Goal: Task Accomplishment & Management: Use online tool/utility

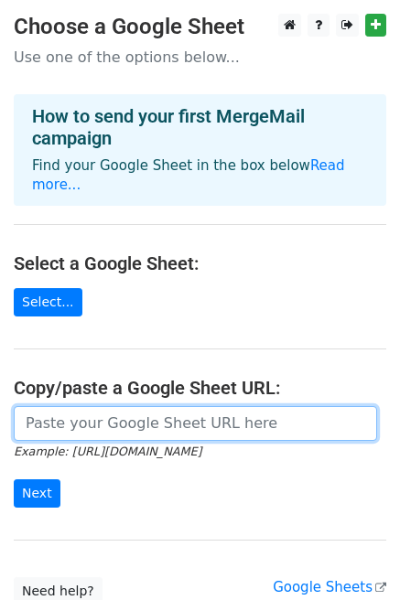
click at [200, 406] on input "url" at bounding box center [195, 423] width 363 height 35
paste input "https://docs.google.com/spreadsheets/d/1pVB1EL9Q6XjBtqlxozNxwngR44dl24Qbucir0vD…"
type input "https://docs.google.com/spreadsheets/d/1pVB1EL9Q6XjBtqlxozNxwngR44dl24Qbucir0vD…"
click at [14, 479] on input "Next" at bounding box center [37, 493] width 47 height 28
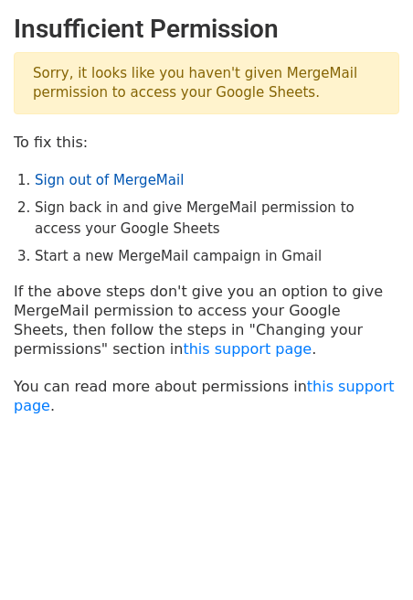
click at [93, 185] on link "Sign out of MergeMail" at bounding box center [109, 180] width 149 height 16
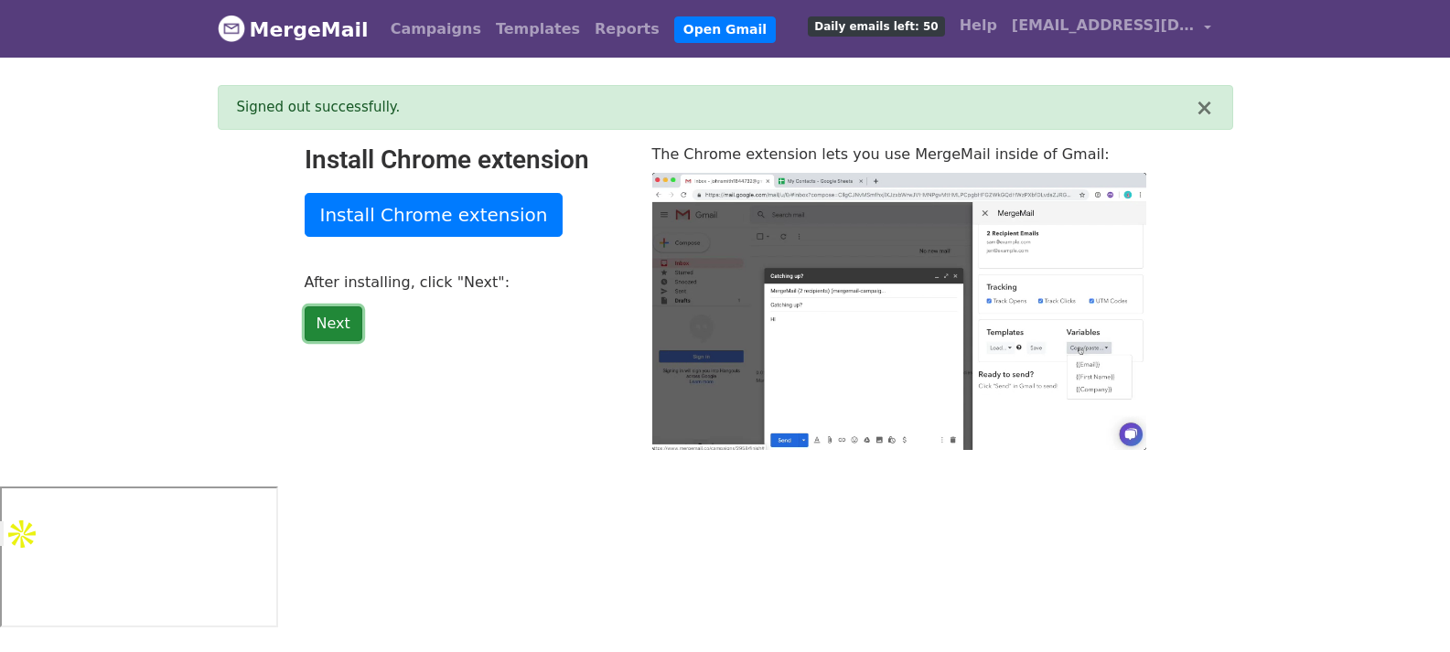
click at [338, 326] on link "Next" at bounding box center [334, 323] width 58 height 35
type input "24.58"
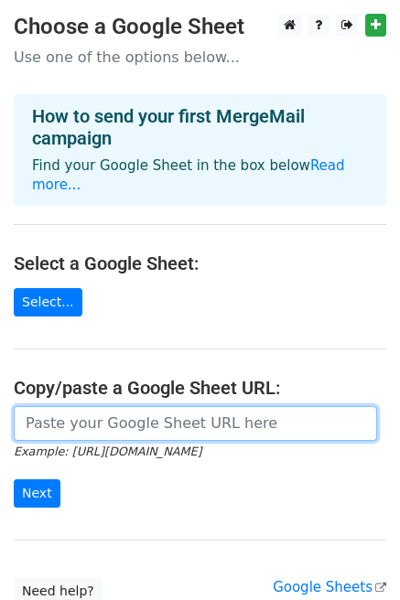
click at [128, 410] on input "url" at bounding box center [195, 423] width 363 height 35
paste input "[URL][DOMAIN_NAME]"
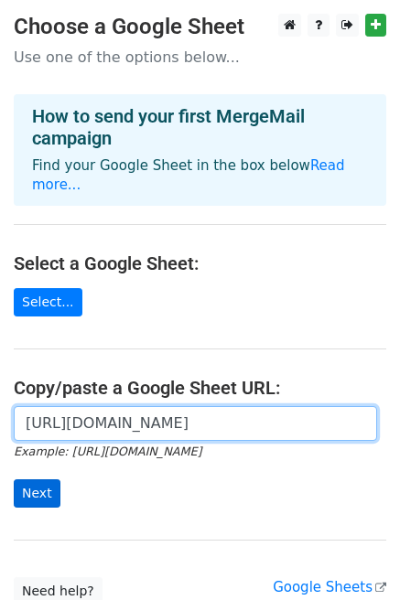
type input "[URL][DOMAIN_NAME]"
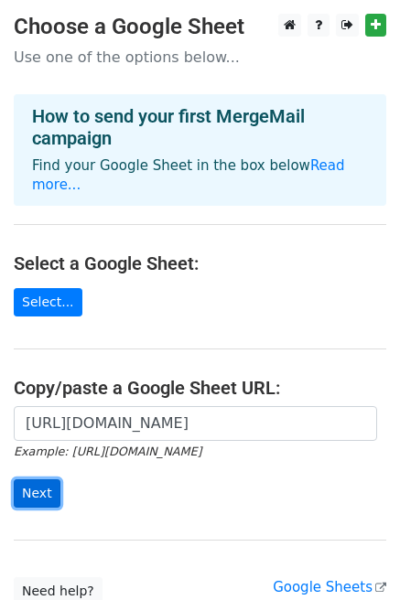
scroll to position [0, 0]
click at [38, 479] on input "Next" at bounding box center [37, 493] width 47 height 28
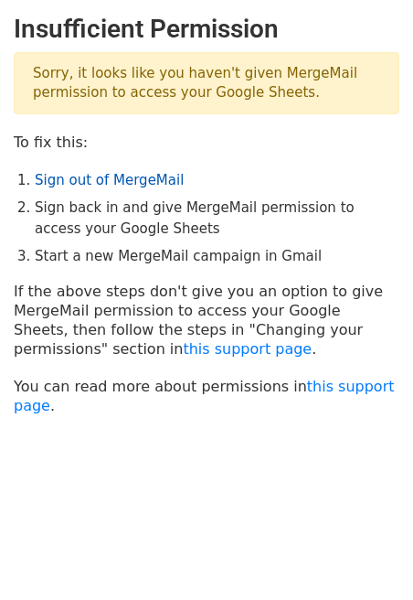
click at [107, 182] on link "Sign out of MergeMail" at bounding box center [109, 180] width 149 height 16
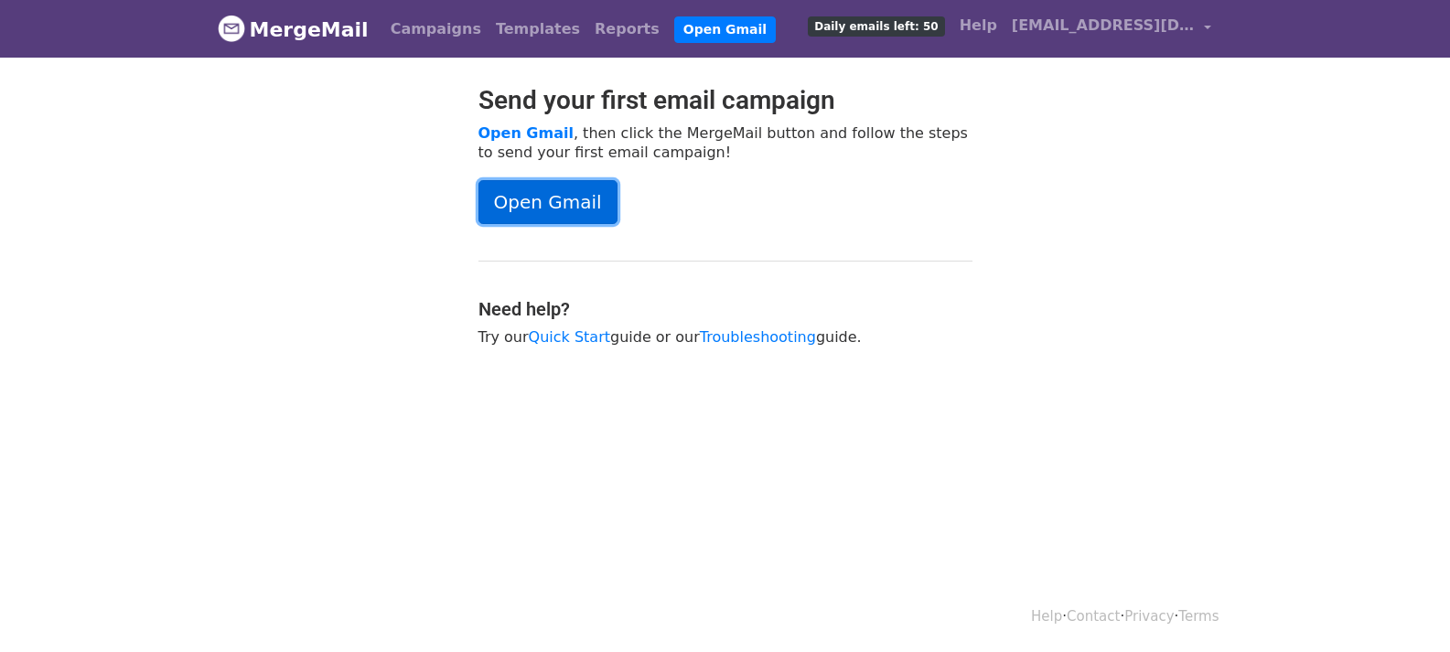
click at [567, 194] on link "Open Gmail" at bounding box center [547, 202] width 139 height 44
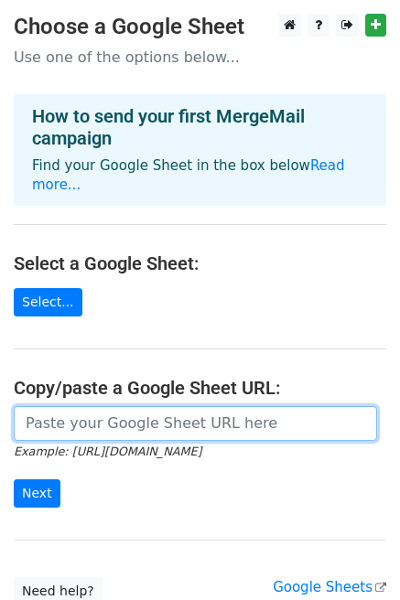
click at [164, 409] on input "url" at bounding box center [195, 423] width 363 height 35
paste input "[URL][DOMAIN_NAME]"
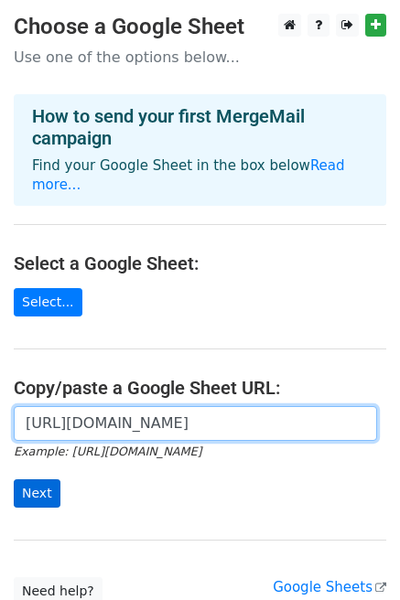
type input "https://docs.google.com/spreadsheets/d/1pVB1EL9Q6XjBtqlxozNxwngR44dl24Qbucir0vD…"
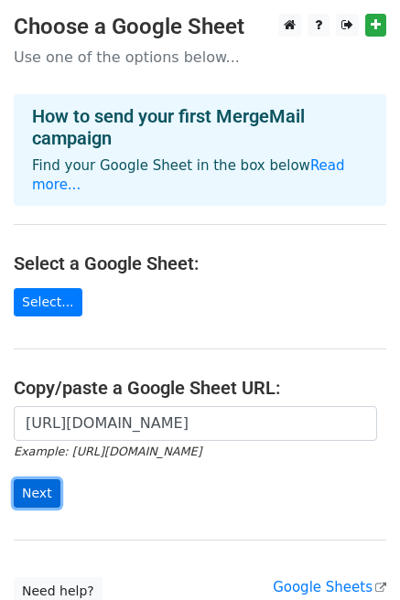
scroll to position [0, 0]
click at [45, 479] on input "Next" at bounding box center [37, 493] width 47 height 28
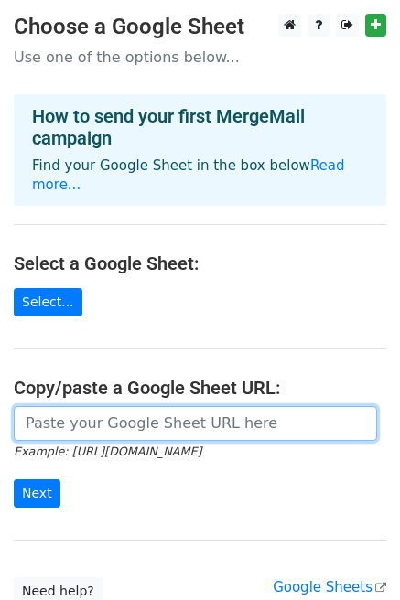
click at [245, 410] on input "url" at bounding box center [195, 423] width 363 height 35
paste input "[URL][DOMAIN_NAME]"
type input "[URL][DOMAIN_NAME]"
click at [14, 479] on input "Next" at bounding box center [37, 493] width 47 height 28
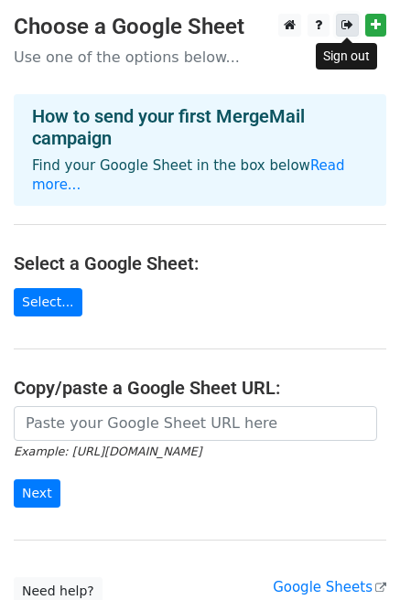
click at [344, 27] on icon at bounding box center [347, 24] width 12 height 13
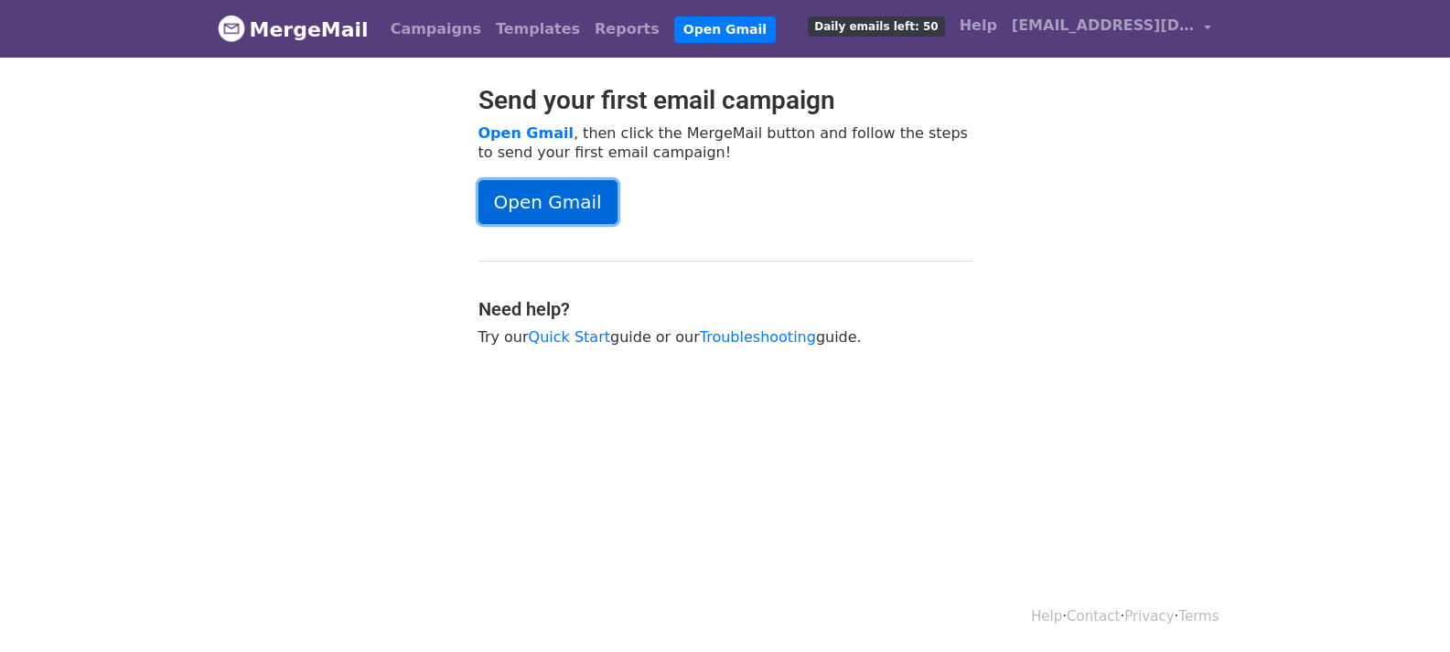
click at [572, 196] on link "Open Gmail" at bounding box center [547, 202] width 139 height 44
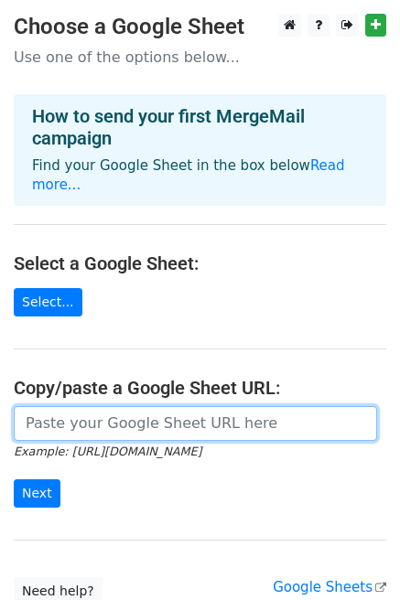
click at [116, 406] on input "url" at bounding box center [195, 423] width 363 height 35
paste input "[URL][DOMAIN_NAME]"
type input "[URL][DOMAIN_NAME]"
click at [14, 479] on input "Next" at bounding box center [37, 493] width 47 height 28
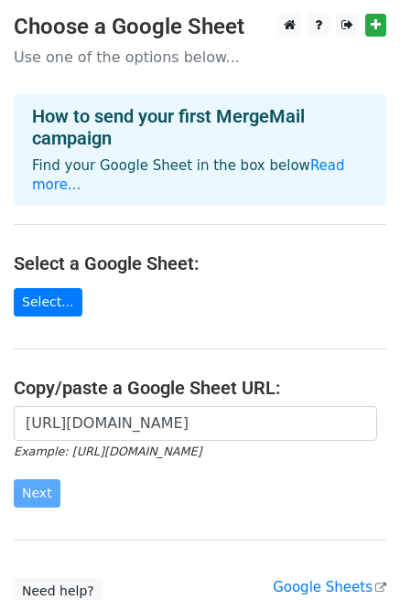
scroll to position [0, 0]
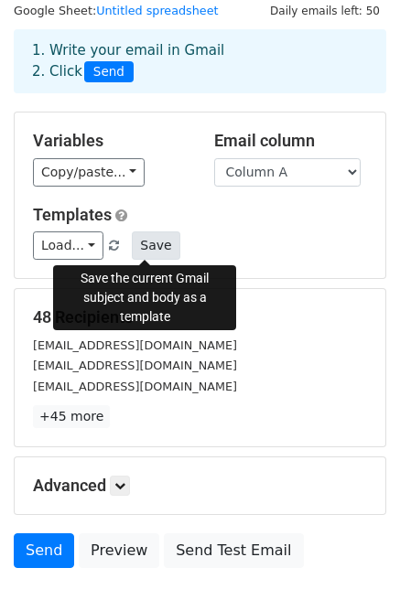
scroll to position [91, 0]
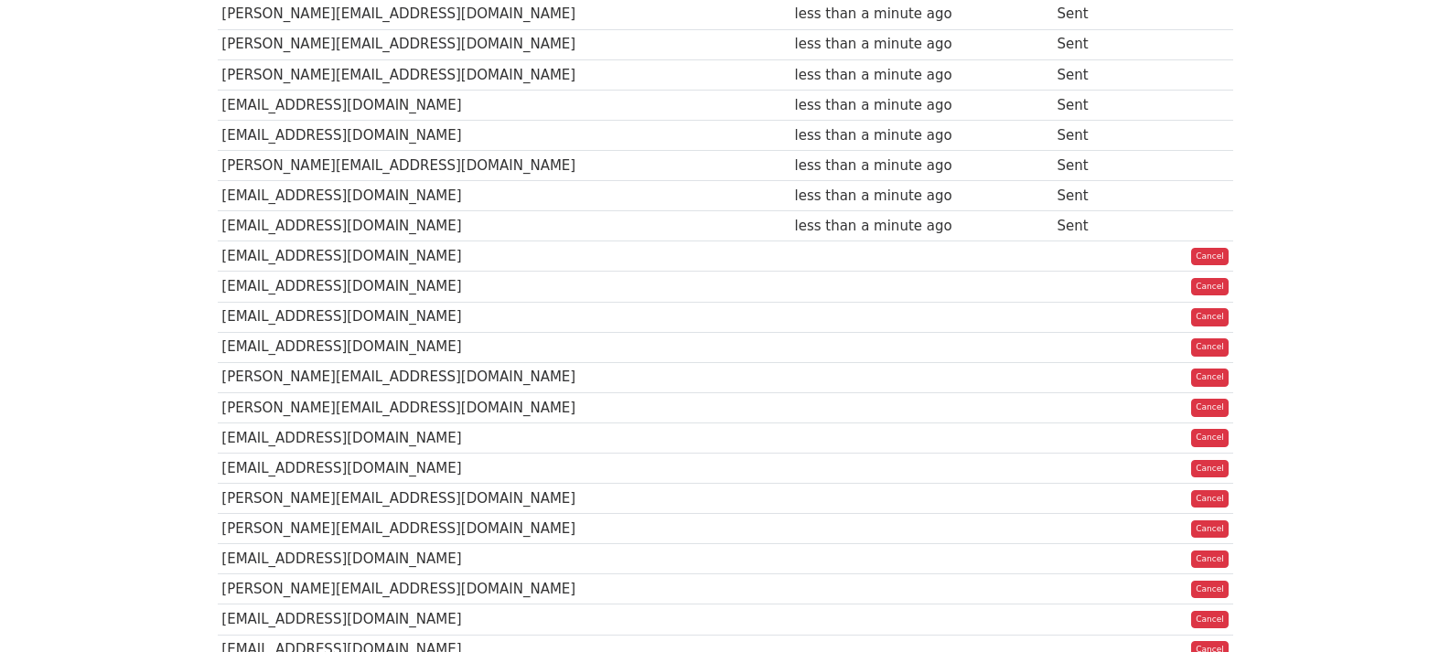
scroll to position [979, 0]
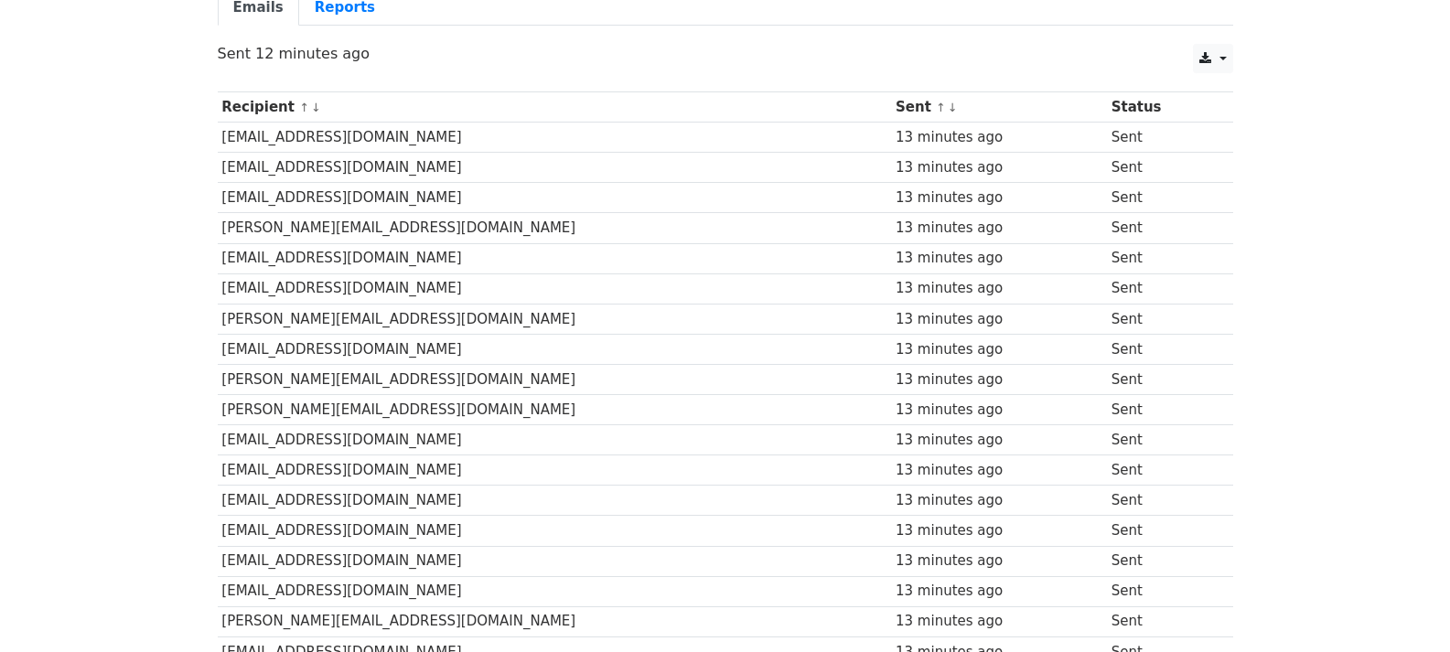
scroll to position [79, 0]
